Goal: Check status: Check status

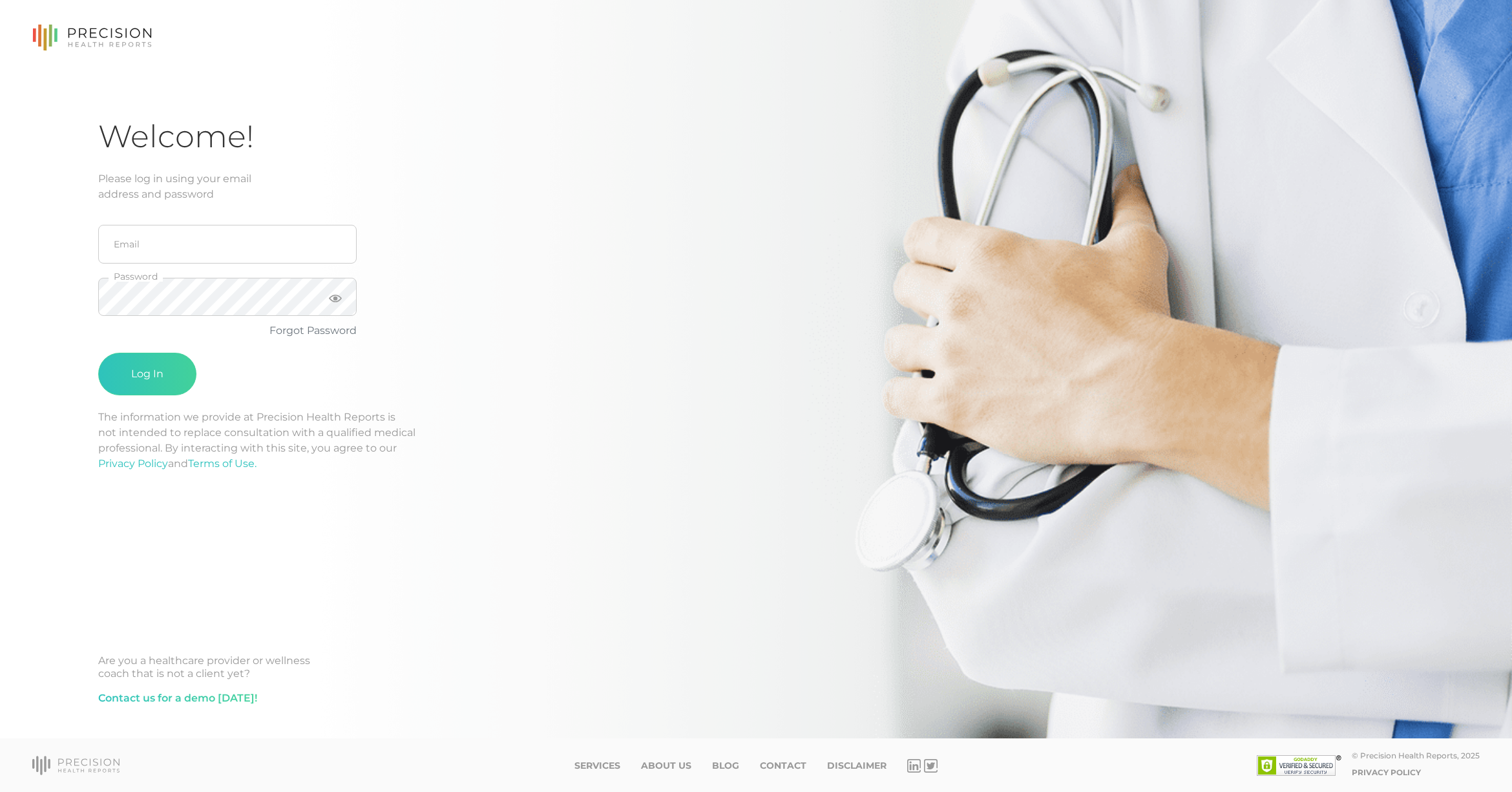
click at [334, 248] on keeper-lock "Open Keeper Popup" at bounding box center [334, 244] width 15 height 15
type input "[PERSON_NAME][EMAIL_ADDRESS][PERSON_NAME][DOMAIN_NAME]"
click at [104, 370] on button "Log In" at bounding box center [146, 374] width 98 height 43
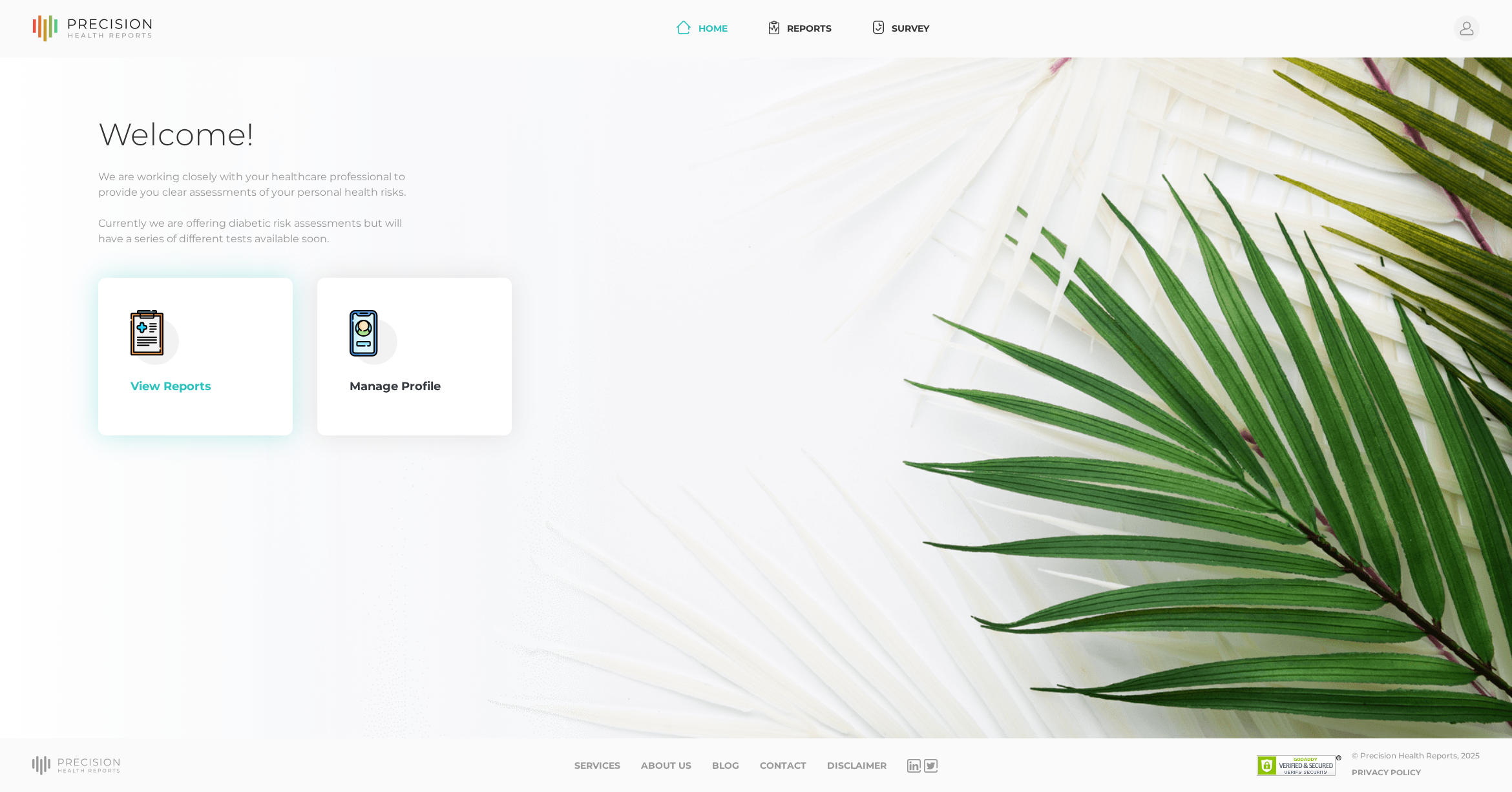
click at [176, 368] on div "View Reports" at bounding box center [195, 356] width 130 height 93
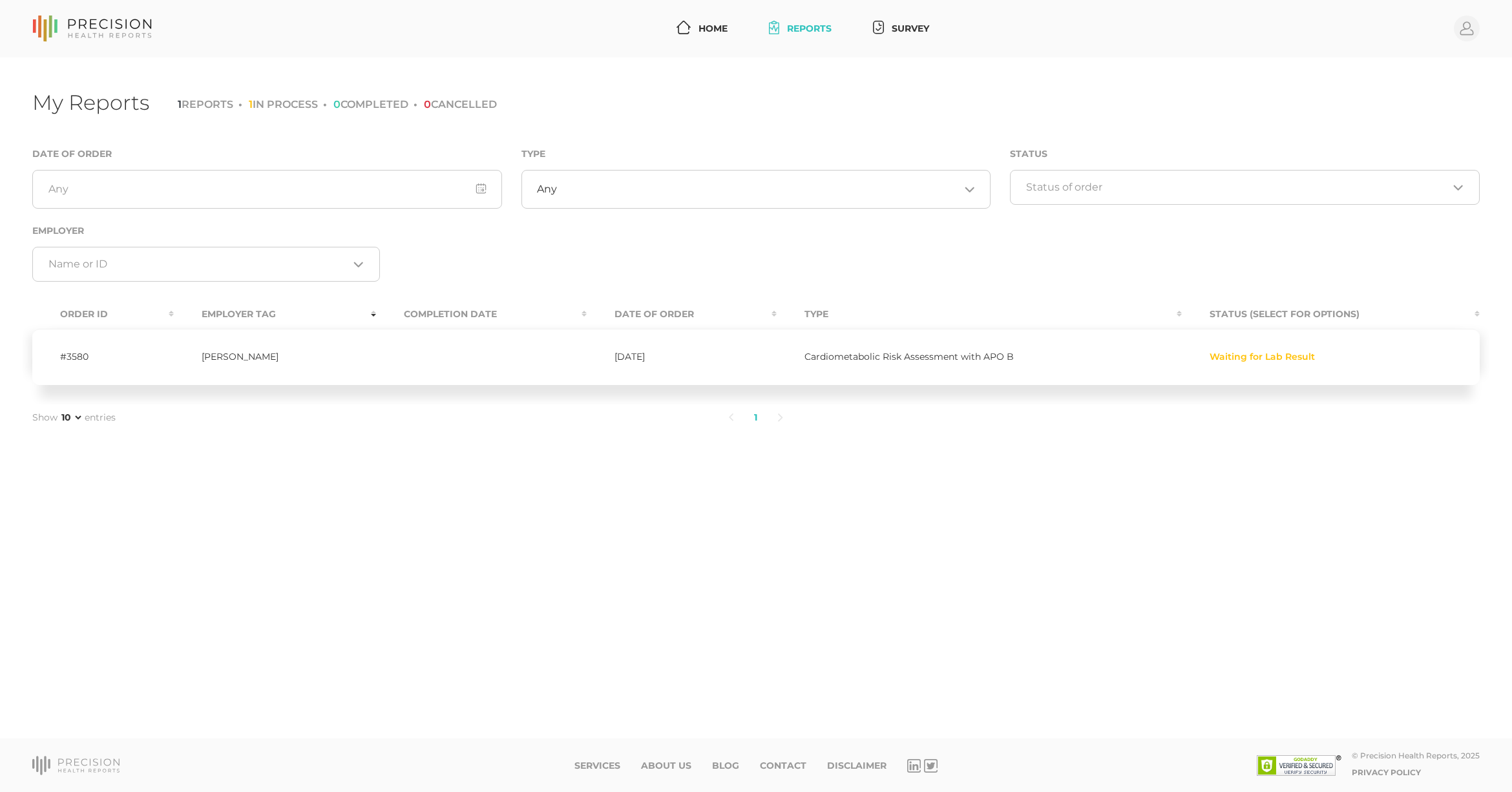
click at [1249, 362] on td "Waiting for Lab Result" at bounding box center [1331, 356] width 298 height 56
click at [1249, 356] on span "Waiting for Lab Result" at bounding box center [1262, 357] width 106 height 10
click at [269, 358] on td "[PERSON_NAME]" at bounding box center [275, 356] width 203 height 56
click at [252, 356] on td "[PERSON_NAME]" at bounding box center [275, 356] width 203 height 56
click at [88, 352] on td "#3580" at bounding box center [103, 356] width 141 height 56
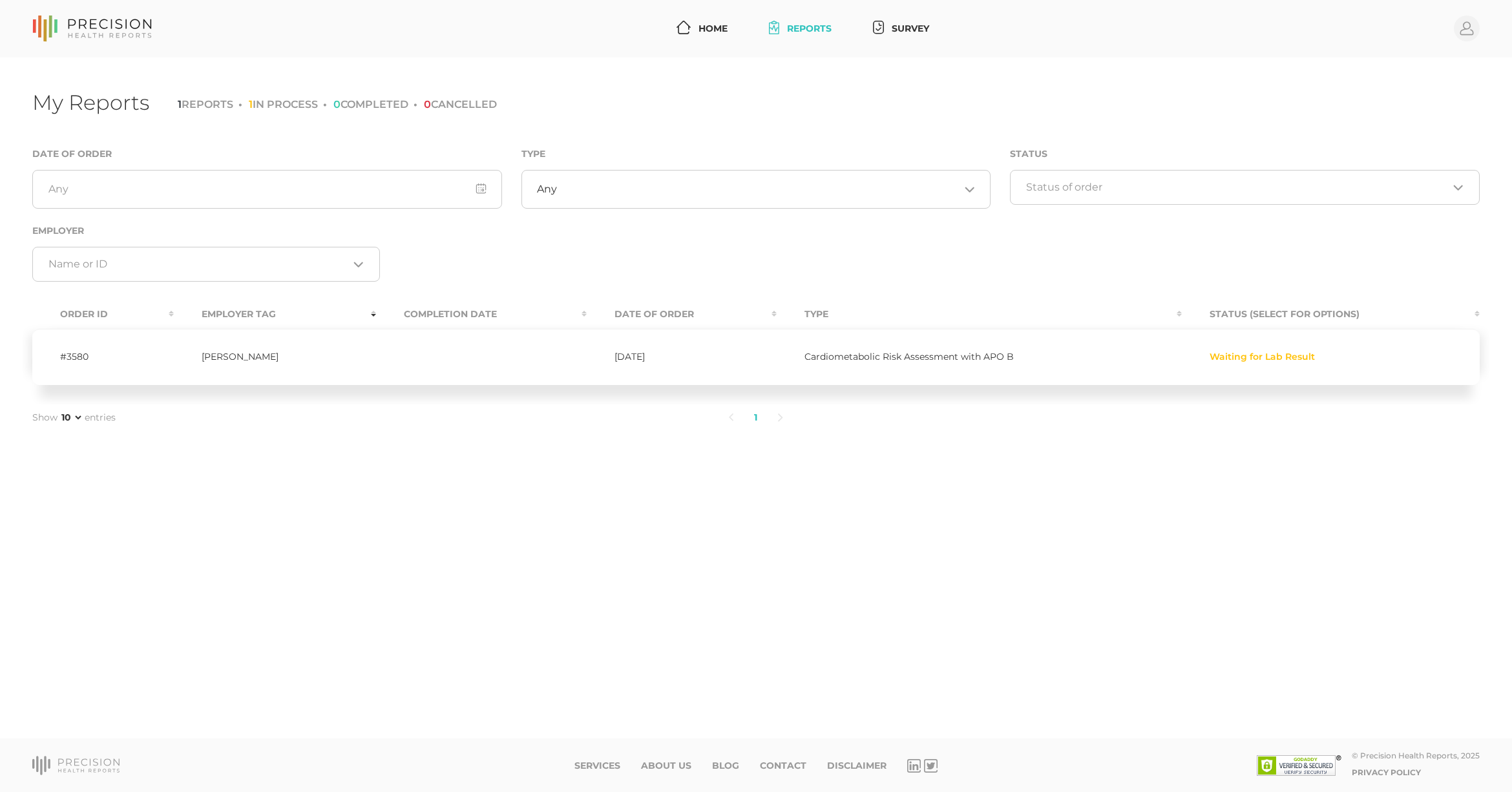
click at [1269, 358] on span "Waiting for Lab Result" at bounding box center [1262, 357] width 106 height 10
click at [779, 99] on div "My Reports 1 REPORTS 1 IN PROCESS 0 COMPLETED 0 CANCELLED" at bounding box center [756, 105] width 1447 height 31
click at [967, 342] on td "Cardiometabolic Risk Assessment with APO B" at bounding box center [979, 356] width 405 height 56
click at [204, 350] on td "[PERSON_NAME]" at bounding box center [275, 356] width 203 height 56
click at [83, 356] on td "#3580" at bounding box center [103, 356] width 141 height 56
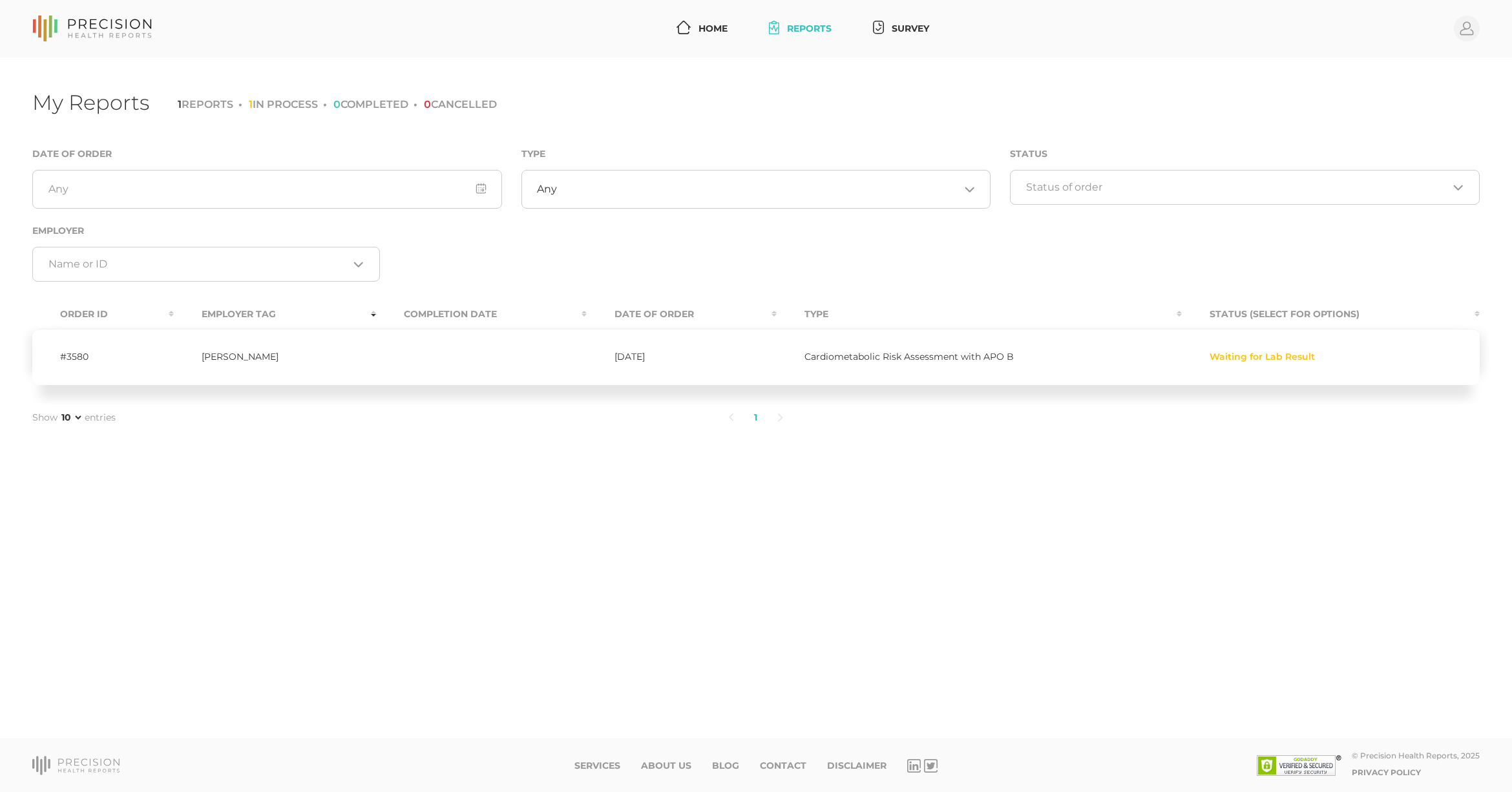
click at [1258, 350] on td "Waiting for Lab Result" at bounding box center [1331, 356] width 298 height 56
click at [1316, 356] on div "Waiting for Lab Result" at bounding box center [1330, 357] width 242 height 10
click at [1239, 378] on td "Waiting for Lab Result" at bounding box center [1331, 356] width 298 height 56
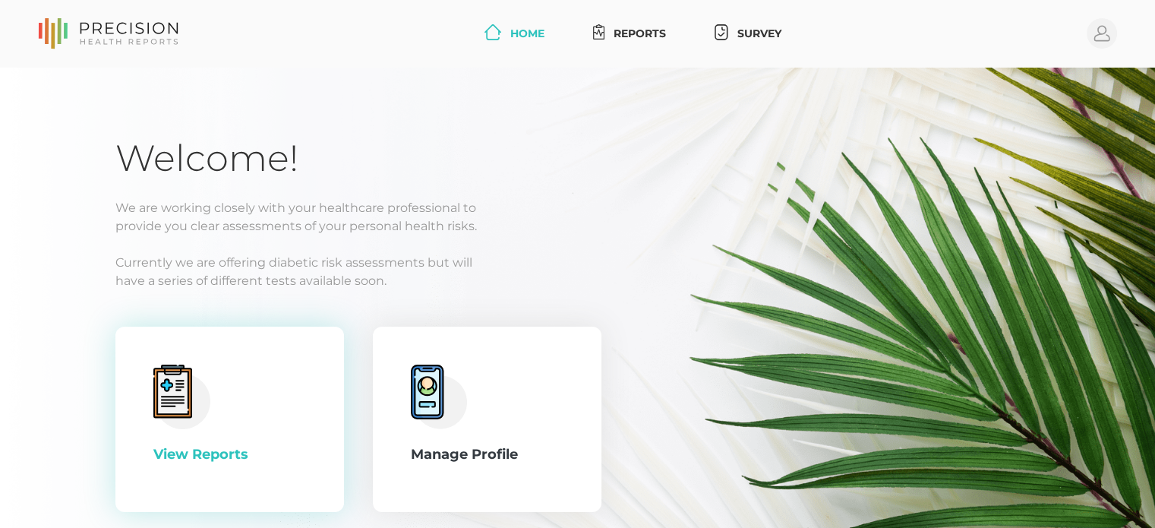
click at [177, 394] on icon at bounding box center [172, 392] width 31 height 43
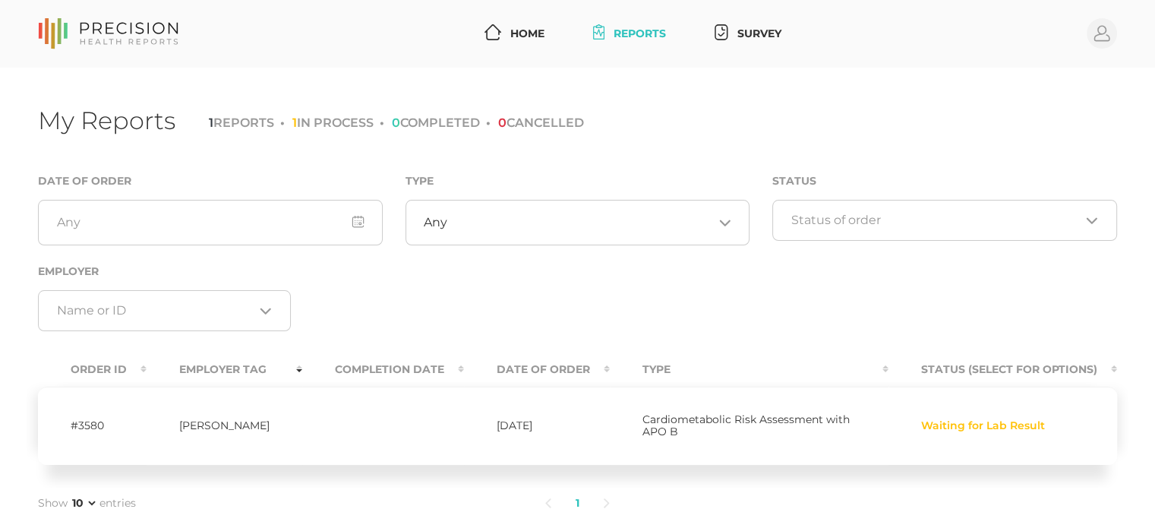
scroll to position [2, 0]
click at [241, 123] on li "1 REPORTS" at bounding box center [241, 121] width 65 height 14
click at [522, 24] on link "Home" at bounding box center [514, 32] width 72 height 28
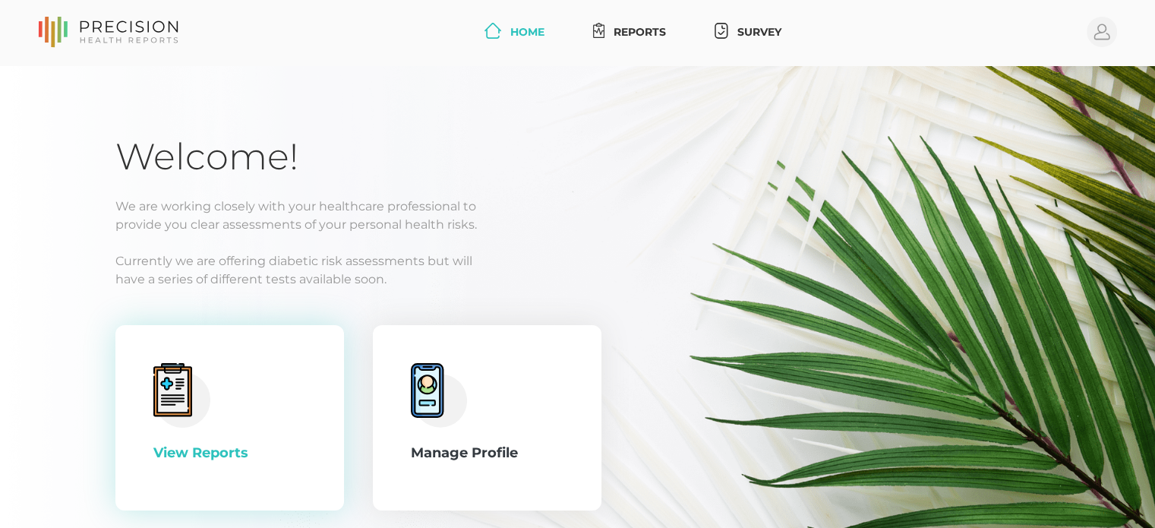
click at [156, 404] on icon at bounding box center [172, 391] width 37 height 49
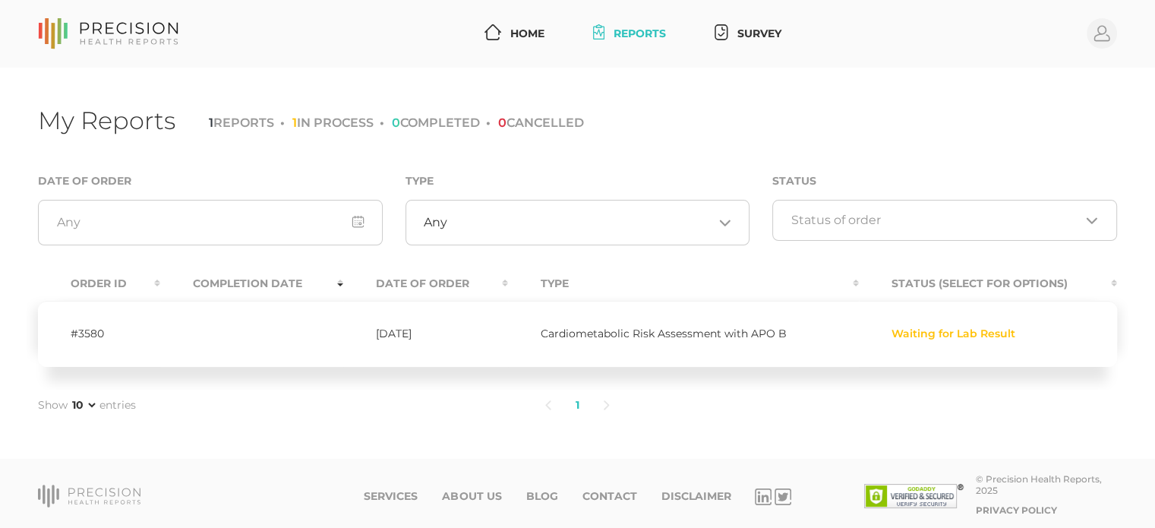
click at [714, 333] on span "Cardiometabolic Risk Assessment with APO B" at bounding box center [664, 333] width 246 height 14
click at [932, 339] on span "Waiting for Lab Result" at bounding box center [953, 334] width 124 height 12
click at [888, 224] on input "Search for option" at bounding box center [935, 220] width 289 height 15
click at [912, 102] on div "My Reports 1 REPORTS 1 IN PROCESS 0 COMPLETED 0 CANCELLED Date of Order Type An…" at bounding box center [577, 264] width 1155 height 392
click at [484, 25] on icon at bounding box center [492, 32] width 17 height 16
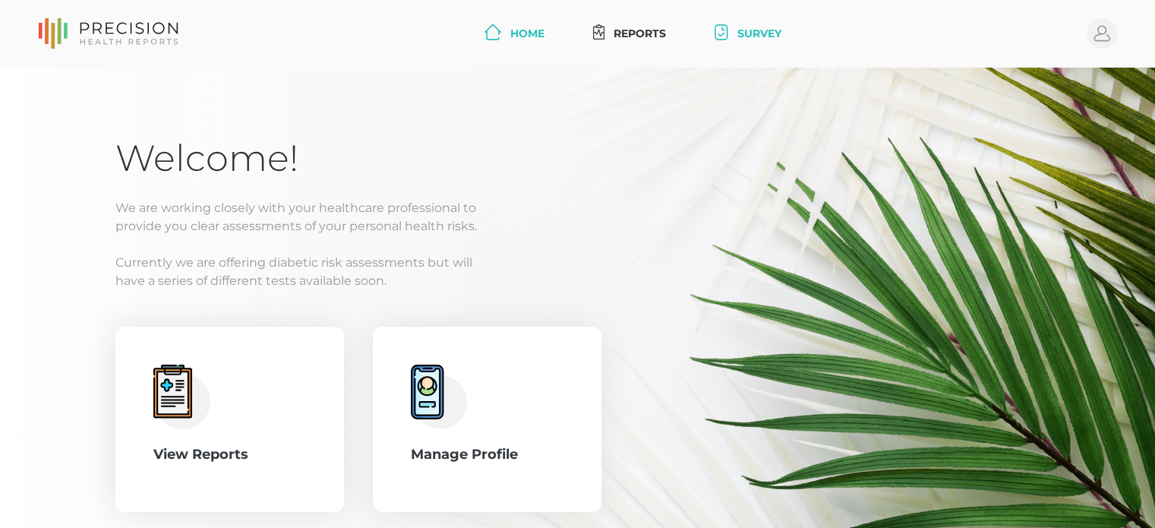
click at [759, 27] on link "Survey" at bounding box center [747, 34] width 78 height 28
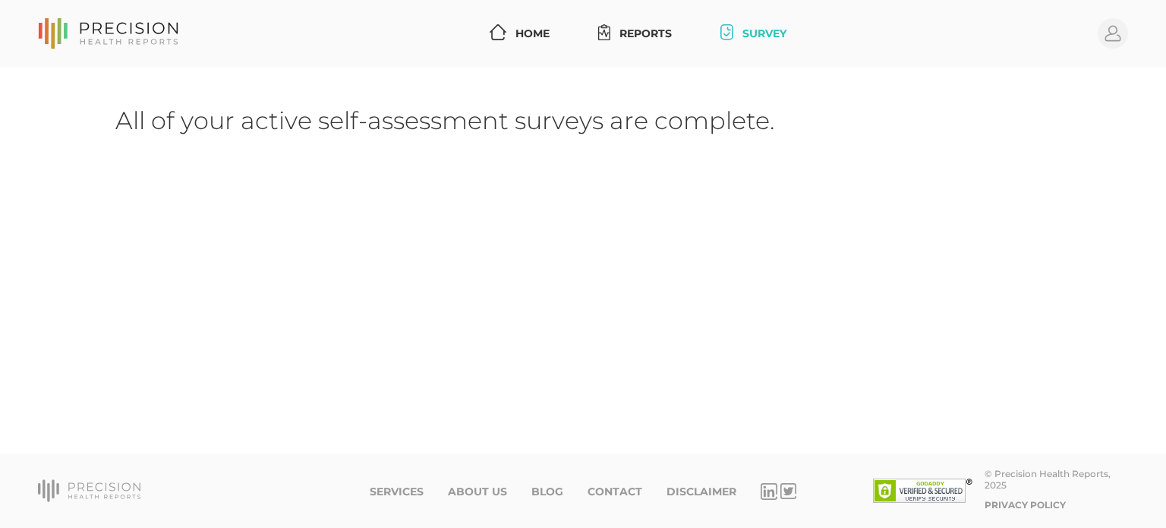
click at [556, 36] on ul "Home Reports Survey" at bounding box center [638, 34] width 309 height 28
click at [535, 34] on link "Home" at bounding box center [520, 34] width 72 height 28
